Goal: Task Accomplishment & Management: Manage account settings

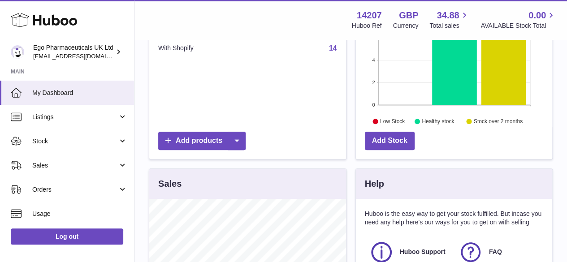
scroll to position [179, 0]
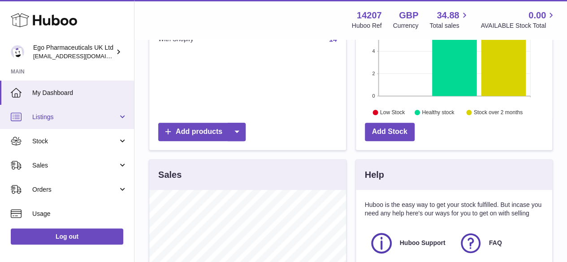
click at [71, 117] on span "Listings" at bounding box center [75, 117] width 86 height 9
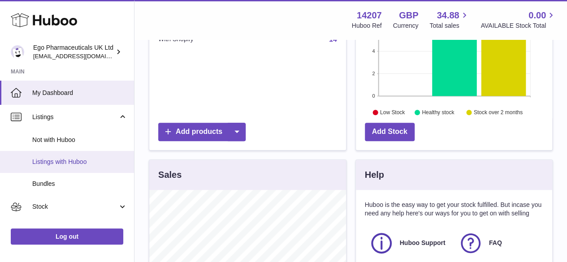
click at [84, 159] on span "Listings with Huboo" at bounding box center [79, 162] width 95 height 9
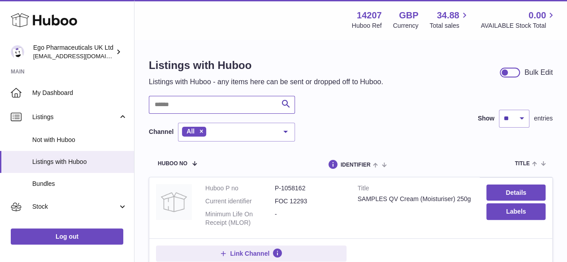
click at [197, 97] on input "text" at bounding box center [222, 105] width 146 height 18
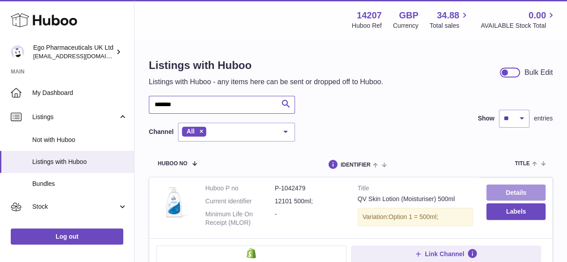
type input "*******"
click at [528, 191] on link "Details" at bounding box center [515, 193] width 59 height 16
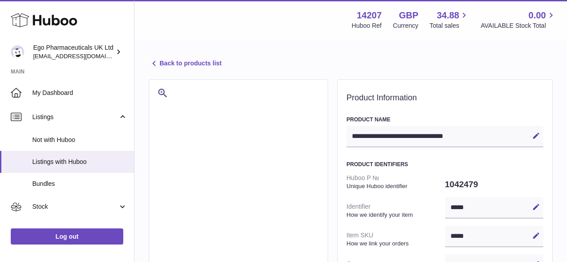
select select
select select "****"
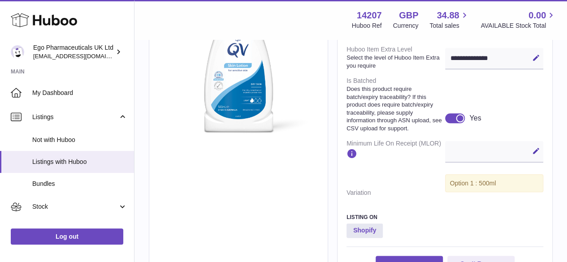
click at [456, 122] on div at bounding box center [460, 118] width 8 height 8
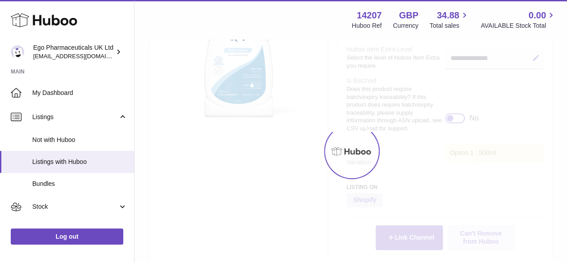
scroll to position [385, 0]
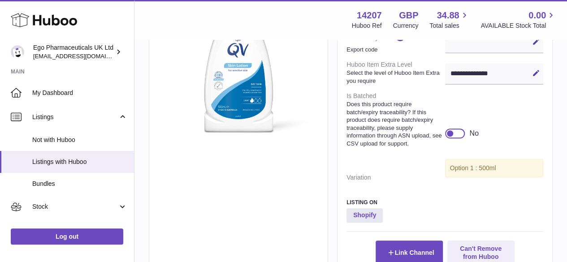
click at [456, 138] on div at bounding box center [455, 134] width 20 height 10
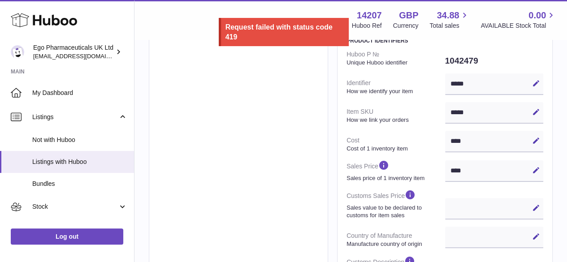
scroll to position [0, 0]
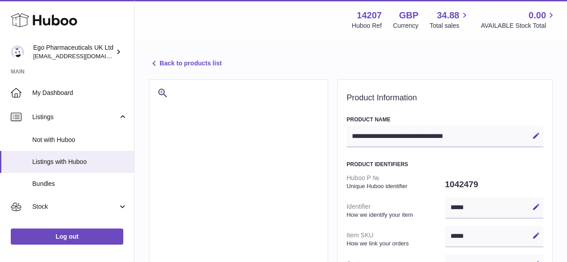
copy dd "1042479"
click at [81, 158] on span "Listings with Huboo" at bounding box center [79, 162] width 95 height 9
